Goal: Task Accomplishment & Management: Use online tool/utility

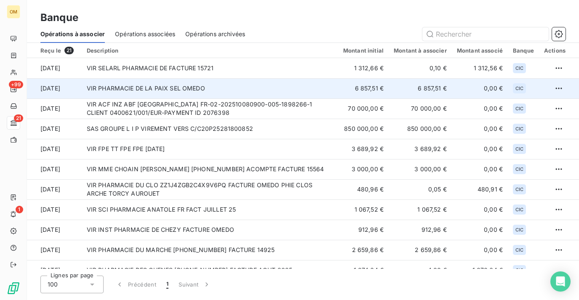
click at [202, 88] on td "VIR PHARMACIE DE LA PAIX SEL OMEDO" at bounding box center [210, 88] width 256 height 20
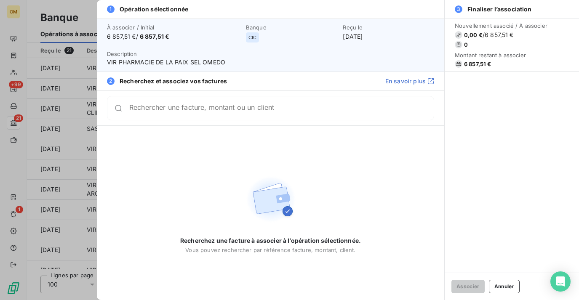
click at [29, 170] on div at bounding box center [289, 150] width 579 height 300
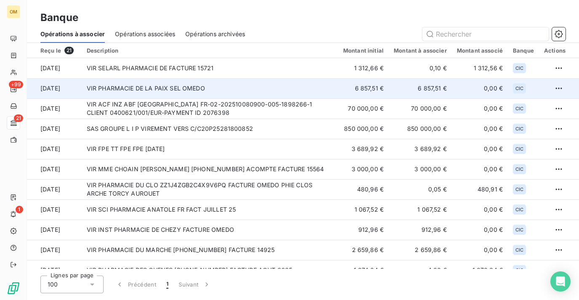
click at [149, 93] on td "VIR PHARMACIE DE LA PAIX SEL OMEDO" at bounding box center [210, 88] width 256 height 20
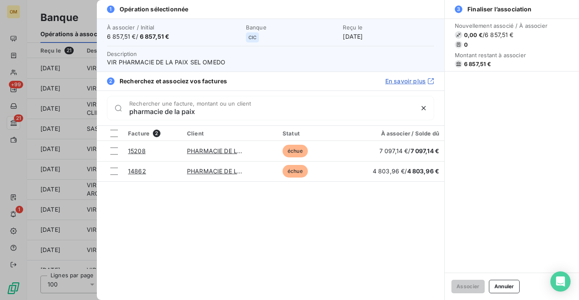
type input "pharmacie de la paix"
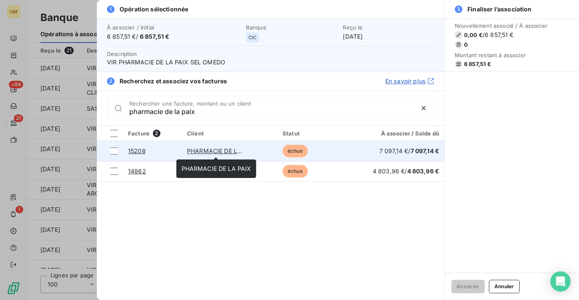
click at [221, 151] on link "PHARMACIE DE LA PAIX" at bounding box center [222, 150] width 70 height 7
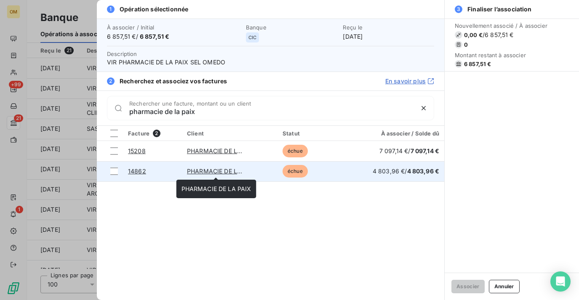
click at [233, 173] on link "PHARMACIE DE LA PAIX" at bounding box center [222, 171] width 70 height 7
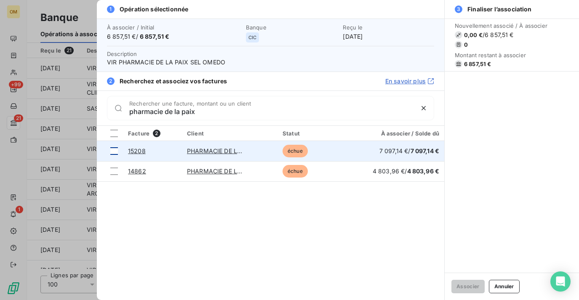
click at [113, 153] on div at bounding box center [114, 151] width 8 height 8
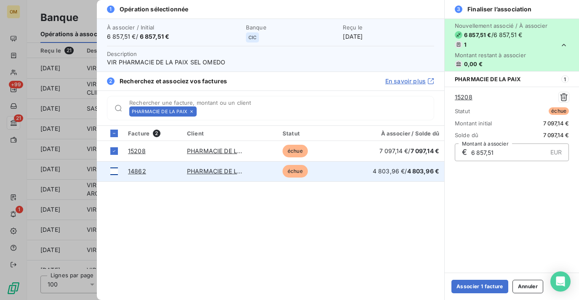
click at [116, 169] on div at bounding box center [114, 172] width 8 height 8
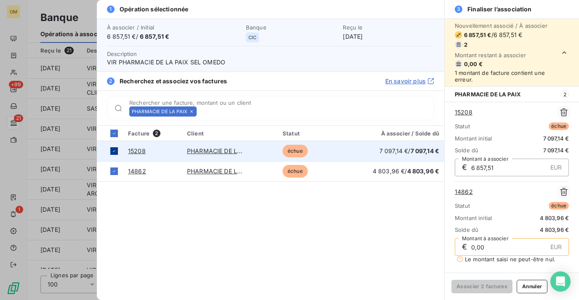
click at [113, 151] on icon at bounding box center [114, 151] width 3 height 2
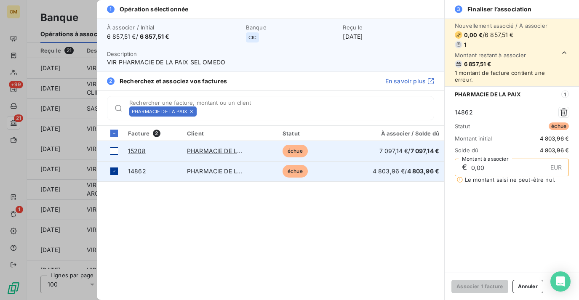
click at [113, 170] on icon at bounding box center [114, 171] width 5 height 5
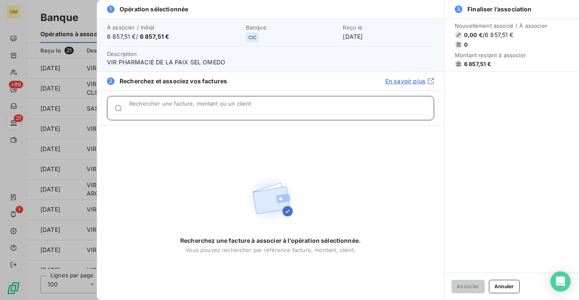
click at [277, 105] on div "Rechercher une facture, montant ou un client" at bounding box center [281, 108] width 304 height 8
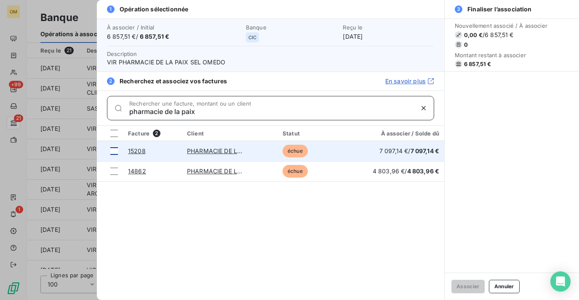
type input "pharmacie de la paix"
click at [113, 153] on div at bounding box center [114, 151] width 8 height 8
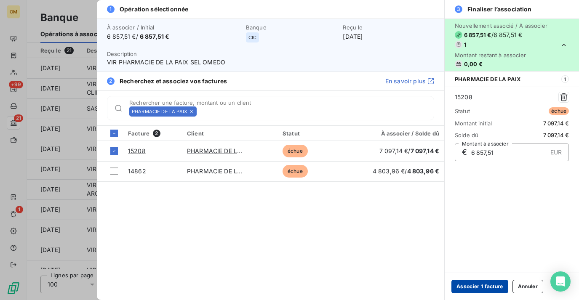
click at [483, 289] on button "Associer 1 facture" at bounding box center [479, 286] width 57 height 13
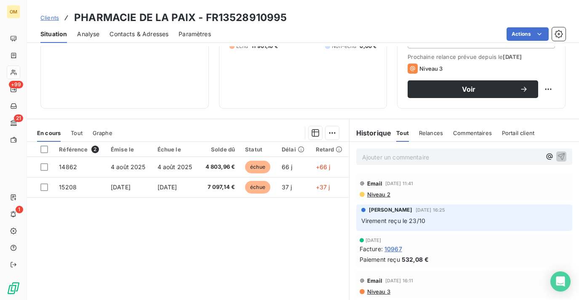
scroll to position [122, 0]
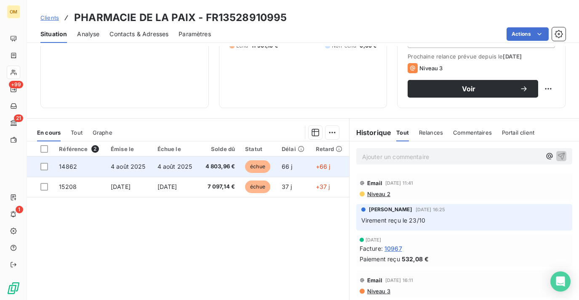
click at [210, 165] on span "4 803,96 €" at bounding box center [219, 166] width 31 height 8
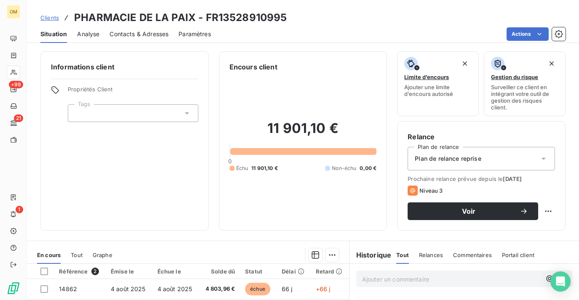
scroll to position [128, 0]
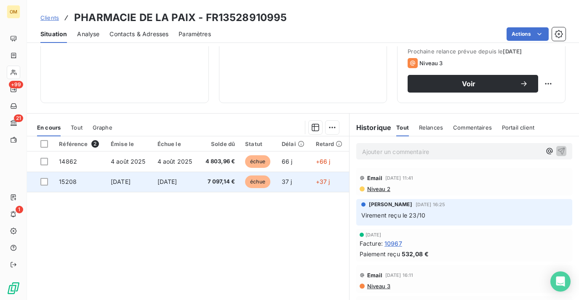
click at [216, 185] on span "7 097,14 €" at bounding box center [219, 182] width 31 height 8
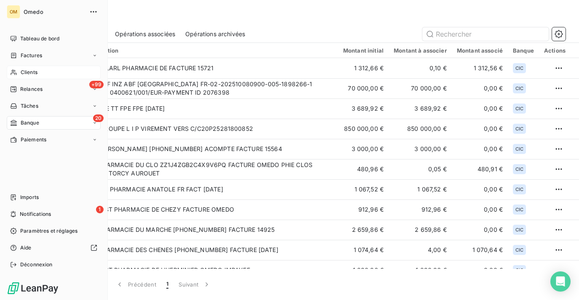
click at [23, 74] on span "Clients" at bounding box center [29, 73] width 17 height 8
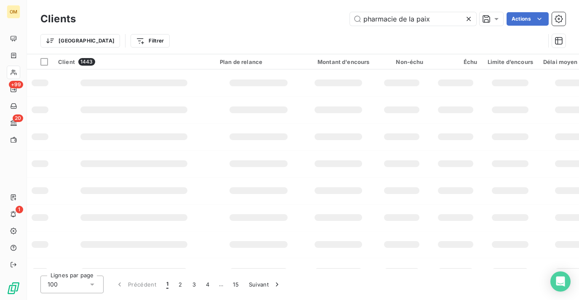
type input "pharmacie de la paix"
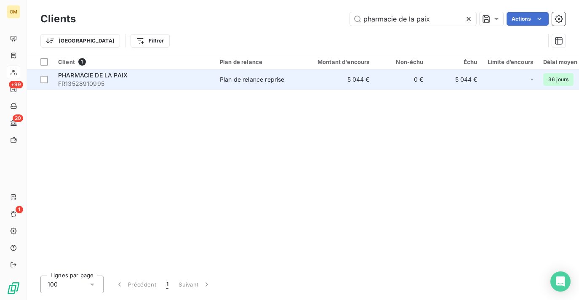
click at [350, 76] on td "5 044 €" at bounding box center [338, 79] width 72 height 20
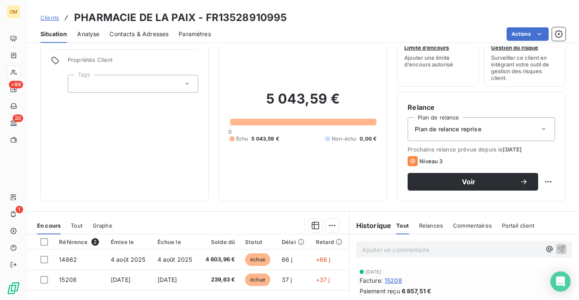
scroll to position [35, 0]
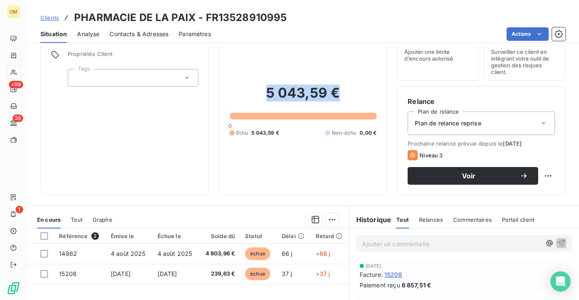
drag, startPoint x: 269, startPoint y: 86, endPoint x: 364, endPoint y: 87, distance: 95.1
click at [364, 88] on h2 "5 043,59 €" at bounding box center [302, 97] width 147 height 25
copy h2 "5 043,59 €"
click at [342, 106] on h2 "5 043,59 €" at bounding box center [302, 97] width 147 height 25
drag, startPoint x: 256, startPoint y: 83, endPoint x: 327, endPoint y: 101, distance: 73.2
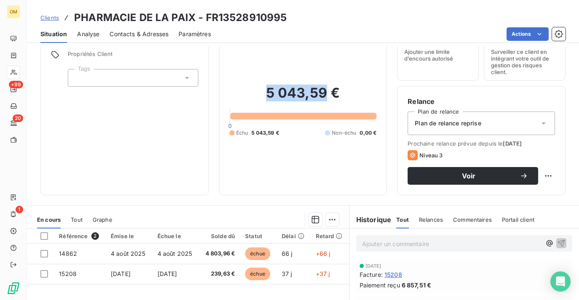
click at [327, 101] on div "5 043,59 € 0 Échu 5 043,59 € Non-échu 0,00 €" at bounding box center [302, 111] width 147 height 148
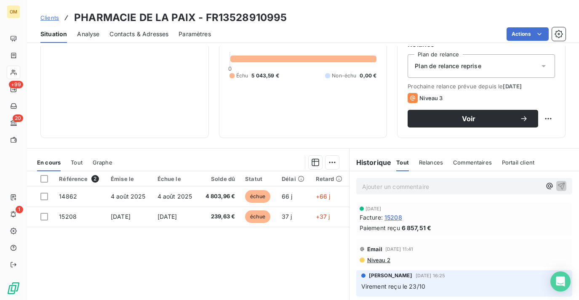
scroll to position [100, 0]
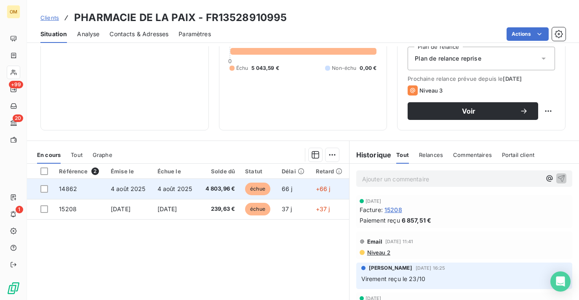
click at [292, 192] on span "66 j" at bounding box center [287, 188] width 11 height 7
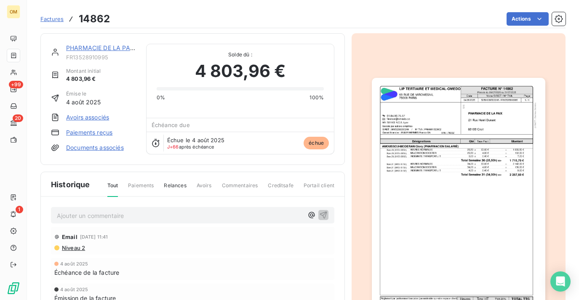
scroll to position [30, 0]
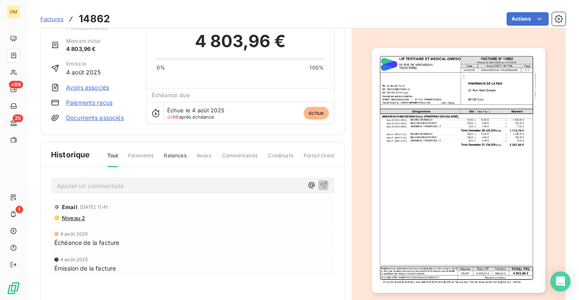
click at [462, 129] on img "button" at bounding box center [458, 170] width 173 height 245
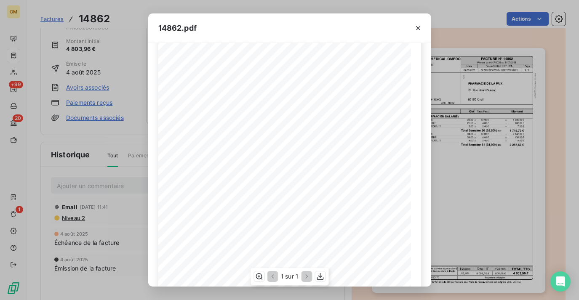
scroll to position [40, 0]
click at [321, 278] on icon "button" at bounding box center [320, 276] width 8 height 8
click at [417, 29] on icon "button" at bounding box center [418, 28] width 4 height 4
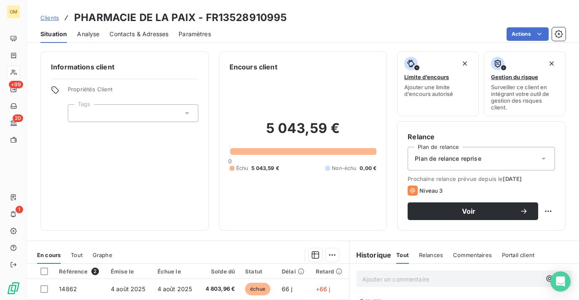
scroll to position [112, 0]
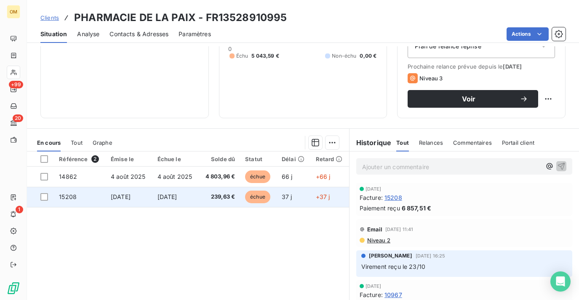
click at [227, 202] on td "239,63 €" at bounding box center [219, 197] width 41 height 20
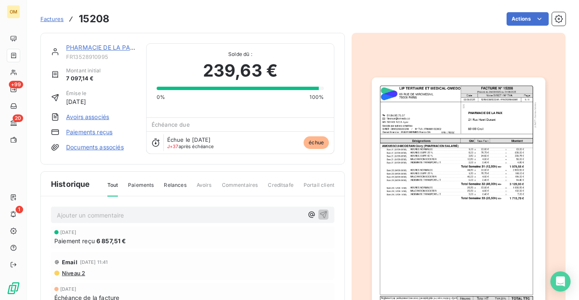
click at [481, 102] on img "button" at bounding box center [458, 199] width 173 height 245
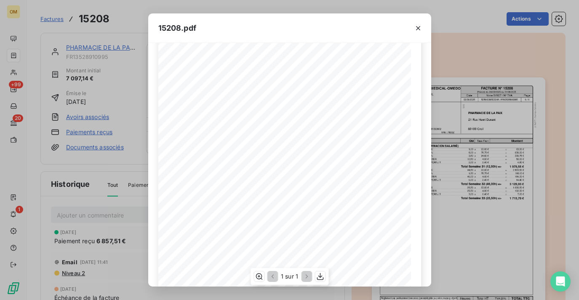
scroll to position [133, 0]
click at [321, 274] on icon "button" at bounding box center [320, 276] width 8 height 8
click at [101, 108] on div "15208.pdf FACTURE N° 15208 69 RUE DE MIROMESNIL 75008 PARIS LIP TERTIAIRE ET ME…" at bounding box center [289, 150] width 579 height 300
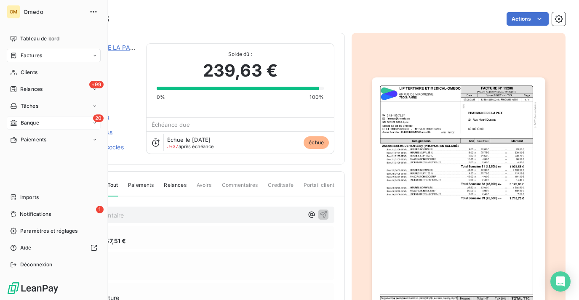
click at [51, 120] on div "20 Banque" at bounding box center [54, 122] width 94 height 13
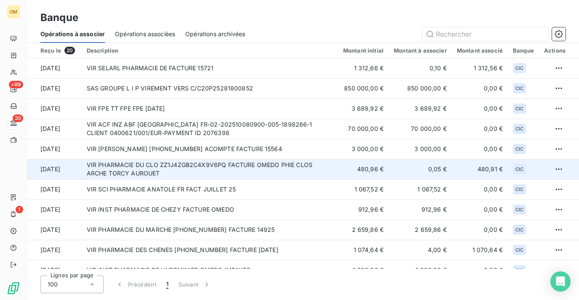
click at [324, 170] on td "VIR PHARMACIE DU CLO ZZ1J4ZGB2C4X9V6PQ FACTURE OMEDO PHIE CLOS ARCHE TORCY AURO…" at bounding box center [210, 169] width 256 height 20
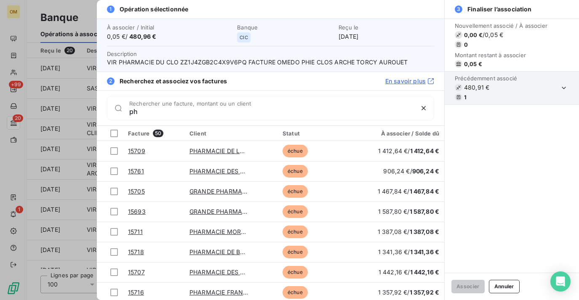
type input "p"
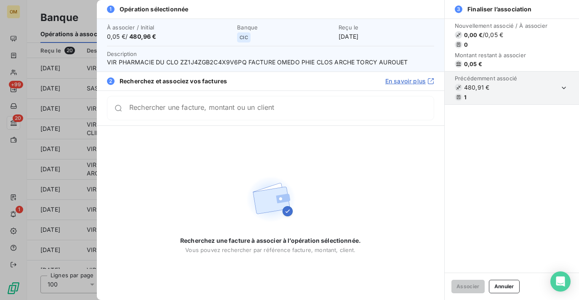
click at [45, 111] on div at bounding box center [289, 150] width 579 height 300
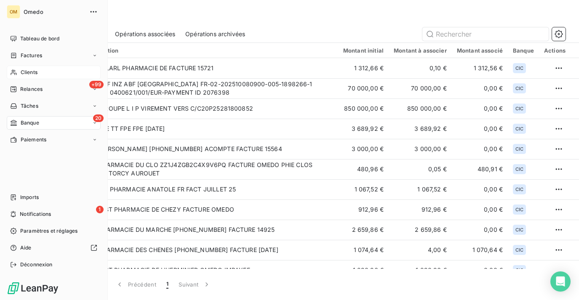
click at [48, 74] on div "Clients" at bounding box center [54, 72] width 94 height 13
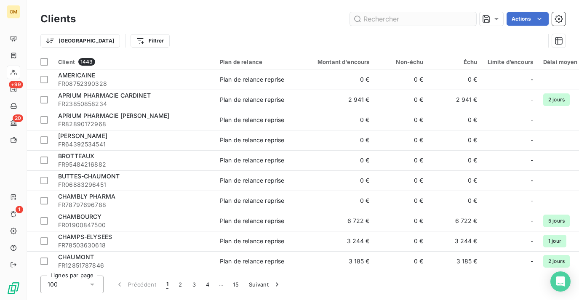
type input "s"
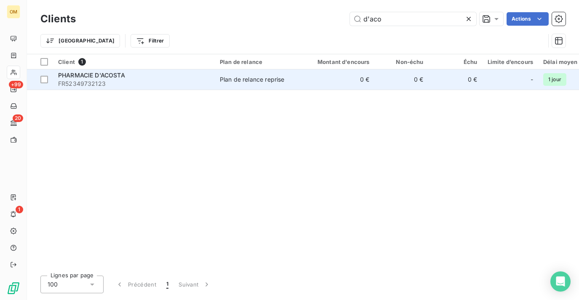
type input "d'aco"
click at [312, 84] on td "0 €" at bounding box center [338, 79] width 72 height 20
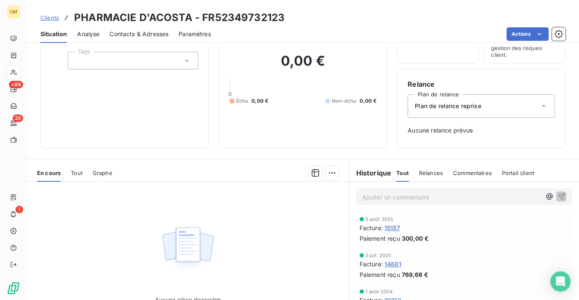
scroll to position [122, 0]
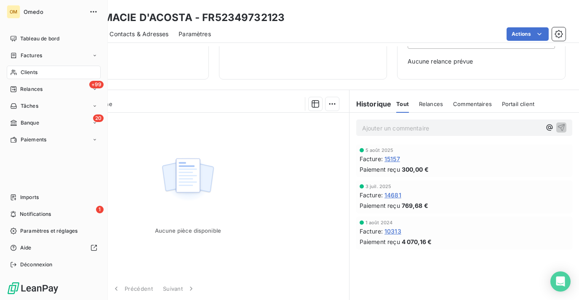
click at [63, 131] on nav "Tableau de bord Factures Clients +99 Relances Tâches 20 Banque Paiements" at bounding box center [54, 89] width 94 height 114
click at [60, 125] on div "20 Banque" at bounding box center [54, 122] width 94 height 13
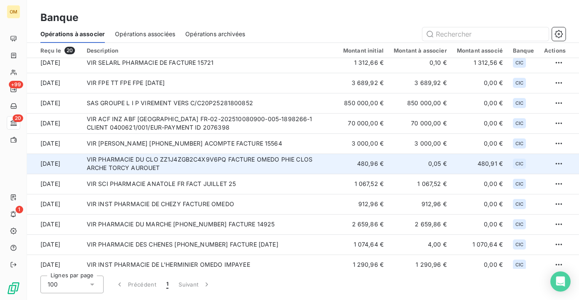
scroll to position [6, 0]
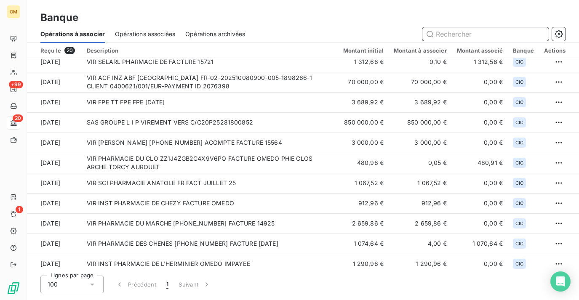
click at [447, 35] on input "text" at bounding box center [485, 33] width 126 height 13
paste input "PHARMACIE DU CLOS DE L'ARCHE"
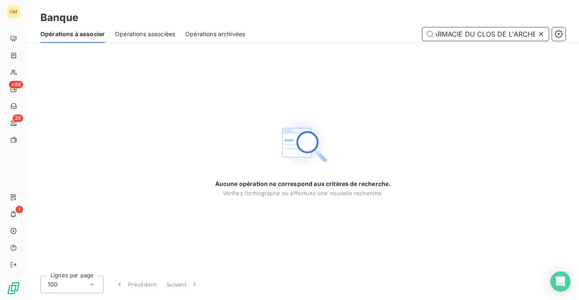
type input "PHARMACIE DU CLOS DE L'ARCHE"
click at [543, 35] on icon at bounding box center [541, 34] width 8 height 8
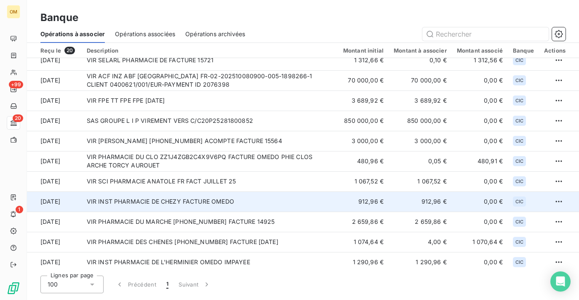
scroll to position [0, 0]
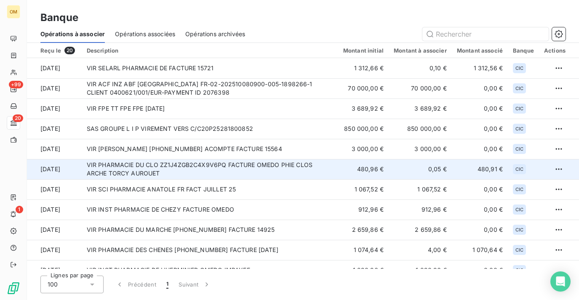
click at [205, 172] on td "VIR PHARMACIE DU CLO ZZ1J4ZGB2C4X9V6PQ FACTURE OMEDO PHIE CLOS ARCHE TORCY AURO…" at bounding box center [210, 169] width 256 height 20
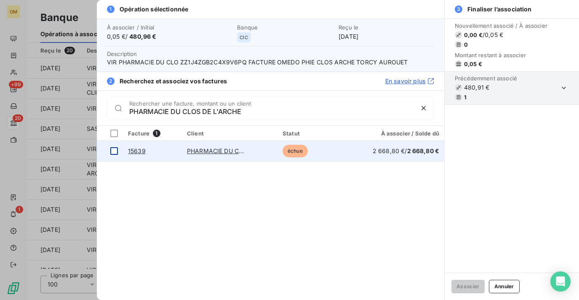
type input "PHARMACIE DU CLOS DE L'ARCHE"
click at [112, 149] on div at bounding box center [114, 151] width 8 height 8
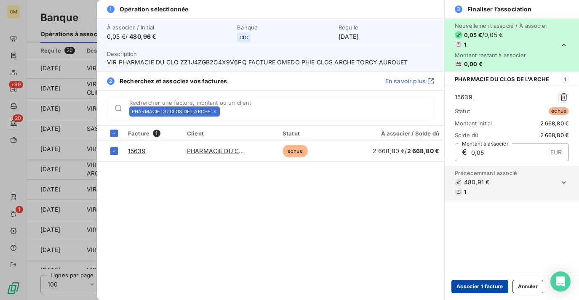
click at [488, 285] on button "Associer 1 facture" at bounding box center [479, 286] width 57 height 13
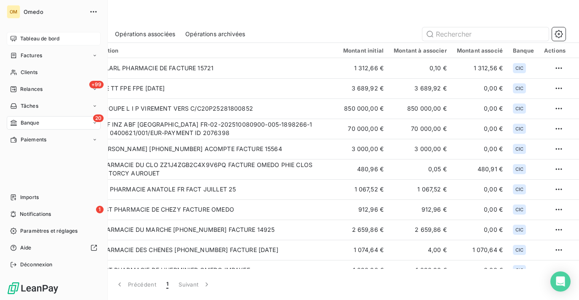
click at [42, 40] on span "Tableau de bord" at bounding box center [39, 39] width 39 height 8
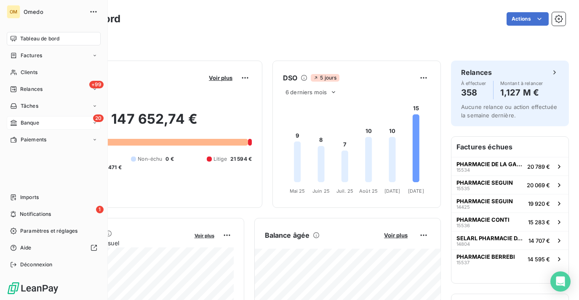
click at [57, 124] on div "20 Banque" at bounding box center [54, 122] width 94 height 13
